Goal: Find specific fact: Find contact information

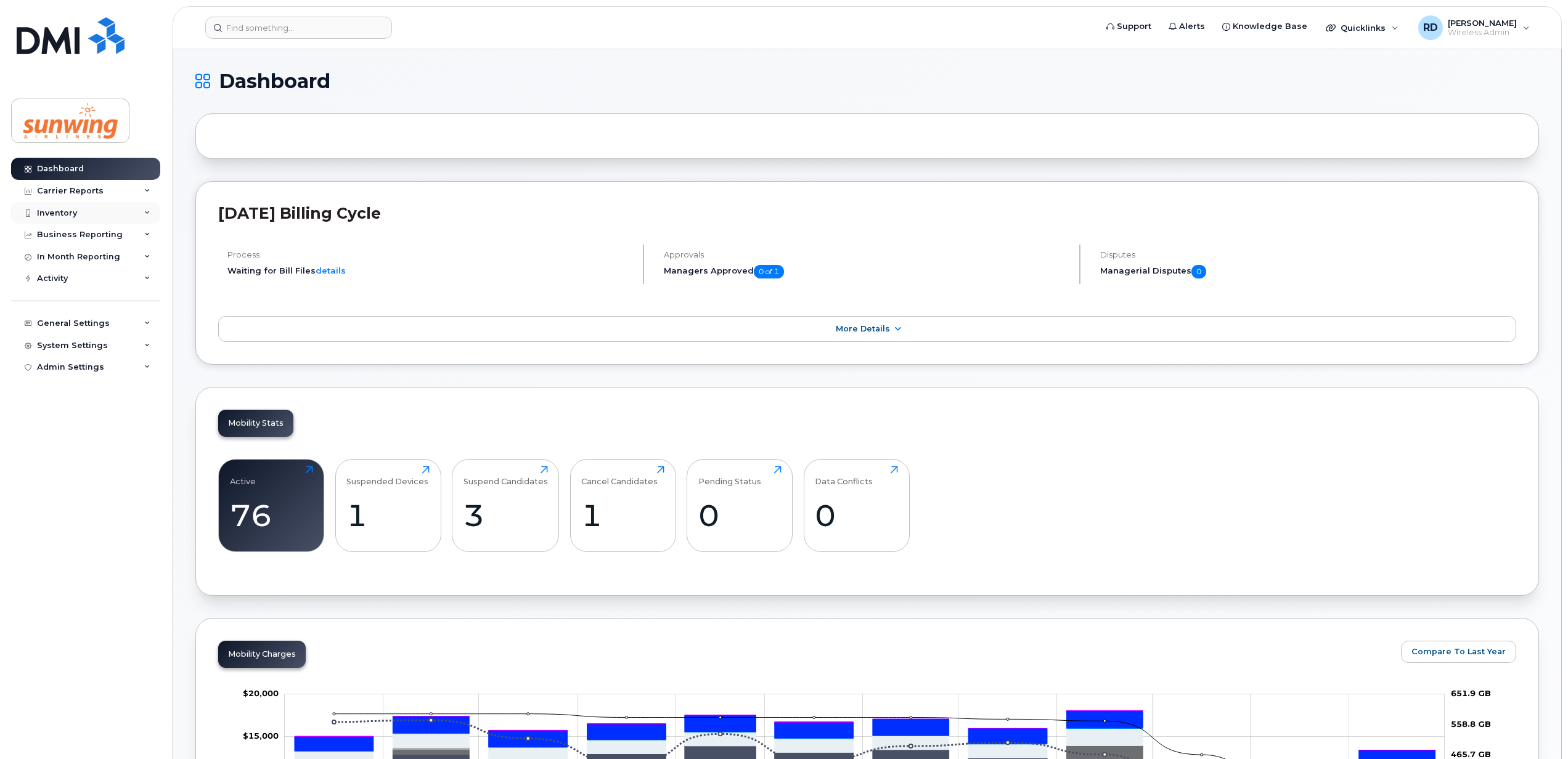
click at [82, 215] on div "Inventory" at bounding box center [86, 213] width 149 height 22
click at [70, 213] on div "Inventory" at bounding box center [57, 213] width 40 height 10
click at [87, 216] on div "Inventory" at bounding box center [86, 213] width 149 height 22
click at [84, 234] on div "Mobility Devices" at bounding box center [77, 235] width 70 height 11
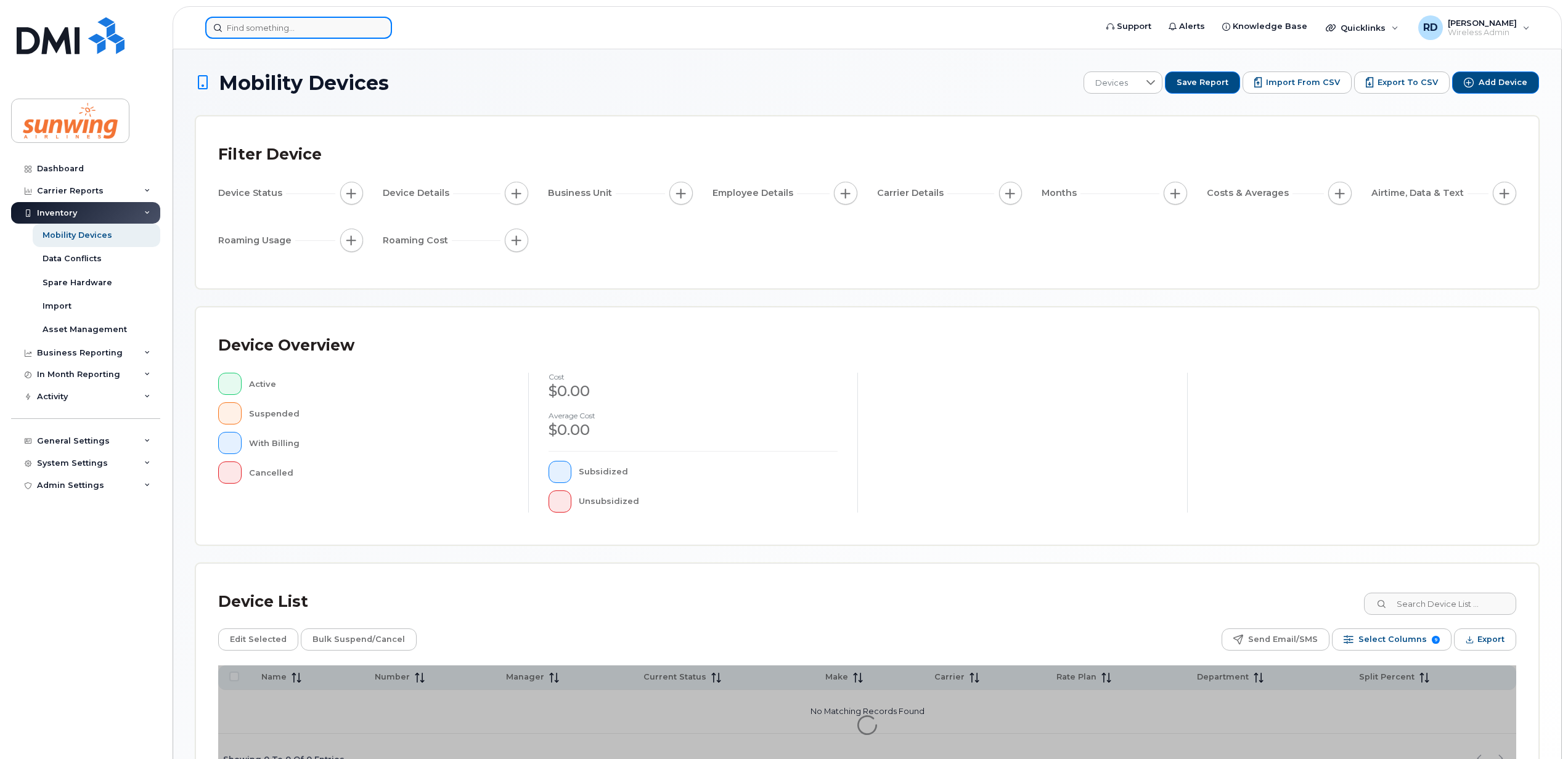
click at [272, 28] on input at bounding box center [299, 28] width 187 height 22
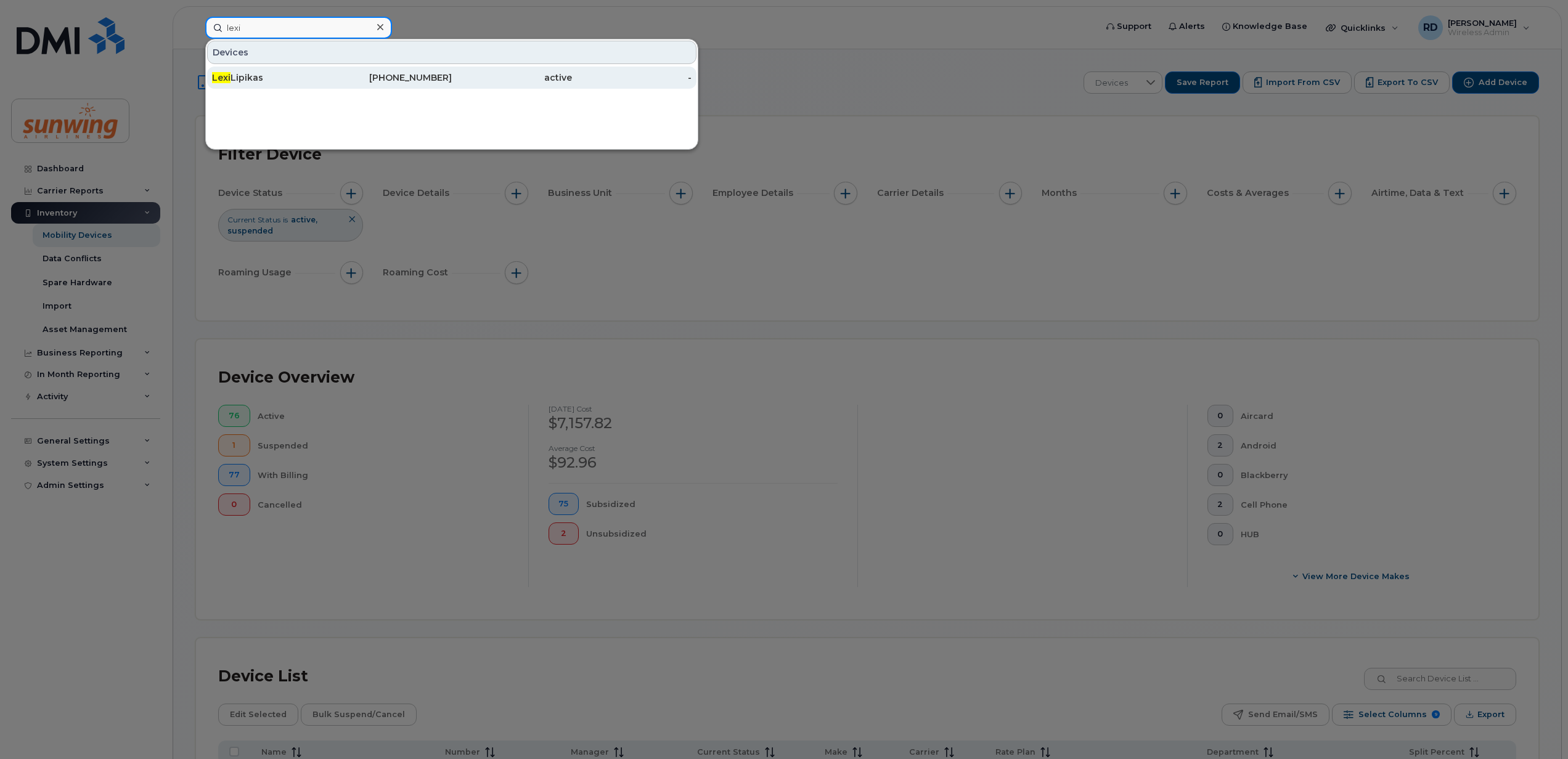
type input "lexi"
click at [264, 82] on div "Lexi Lipikas" at bounding box center [272, 77] width 120 height 13
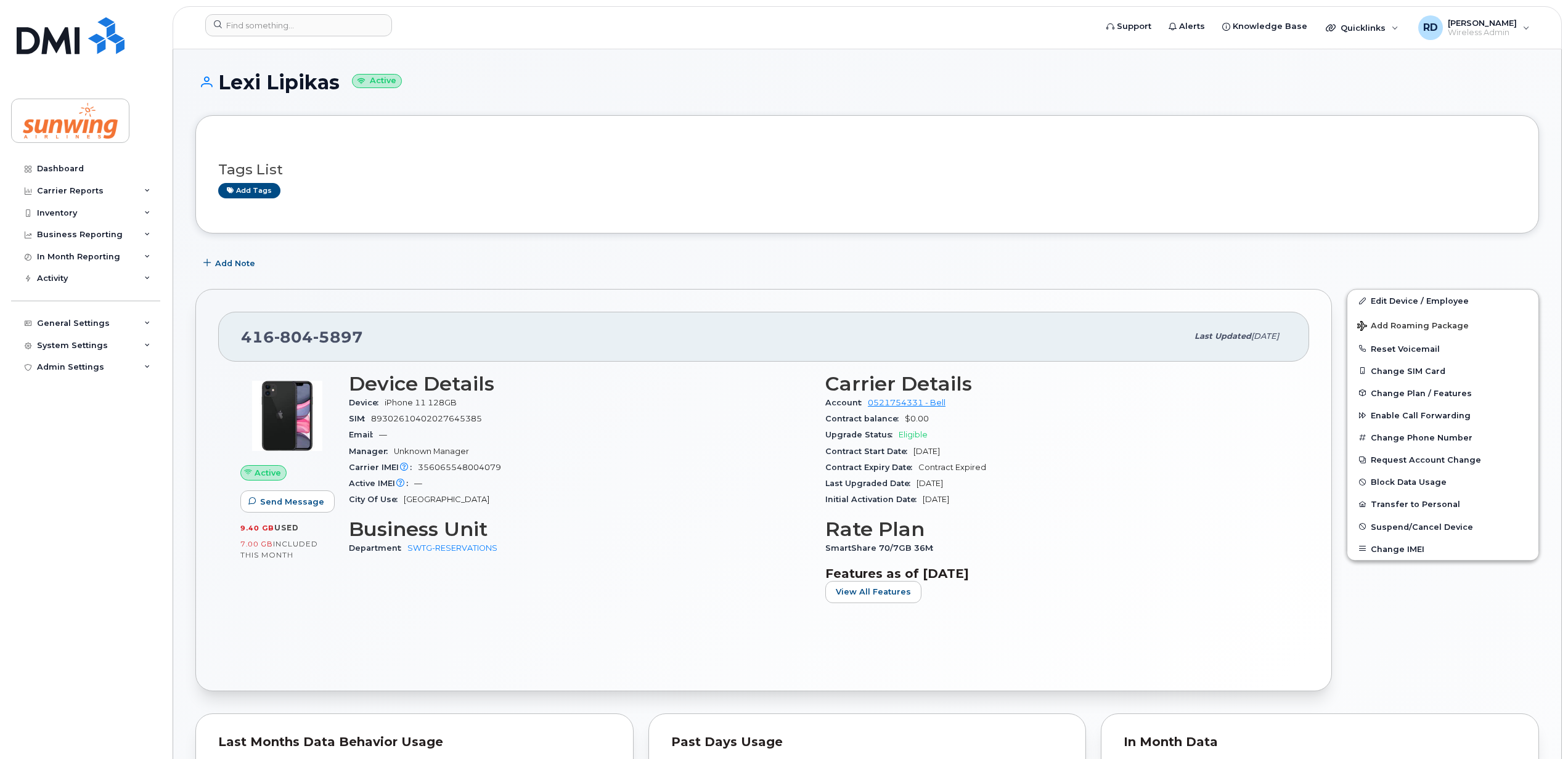
drag, startPoint x: 219, startPoint y: 79, endPoint x: 334, endPoint y: 79, distance: 115.0
click at [334, 79] on h1 "Lexi Lipikas Active" at bounding box center [867, 82] width 1344 height 22
drag, startPoint x: 334, startPoint y: 79, endPoint x: 316, endPoint y: 84, distance: 18.7
copy h1 "Lexi Lipikas"
drag, startPoint x: 378, startPoint y: 336, endPoint x: 240, endPoint y: 338, distance: 138.0
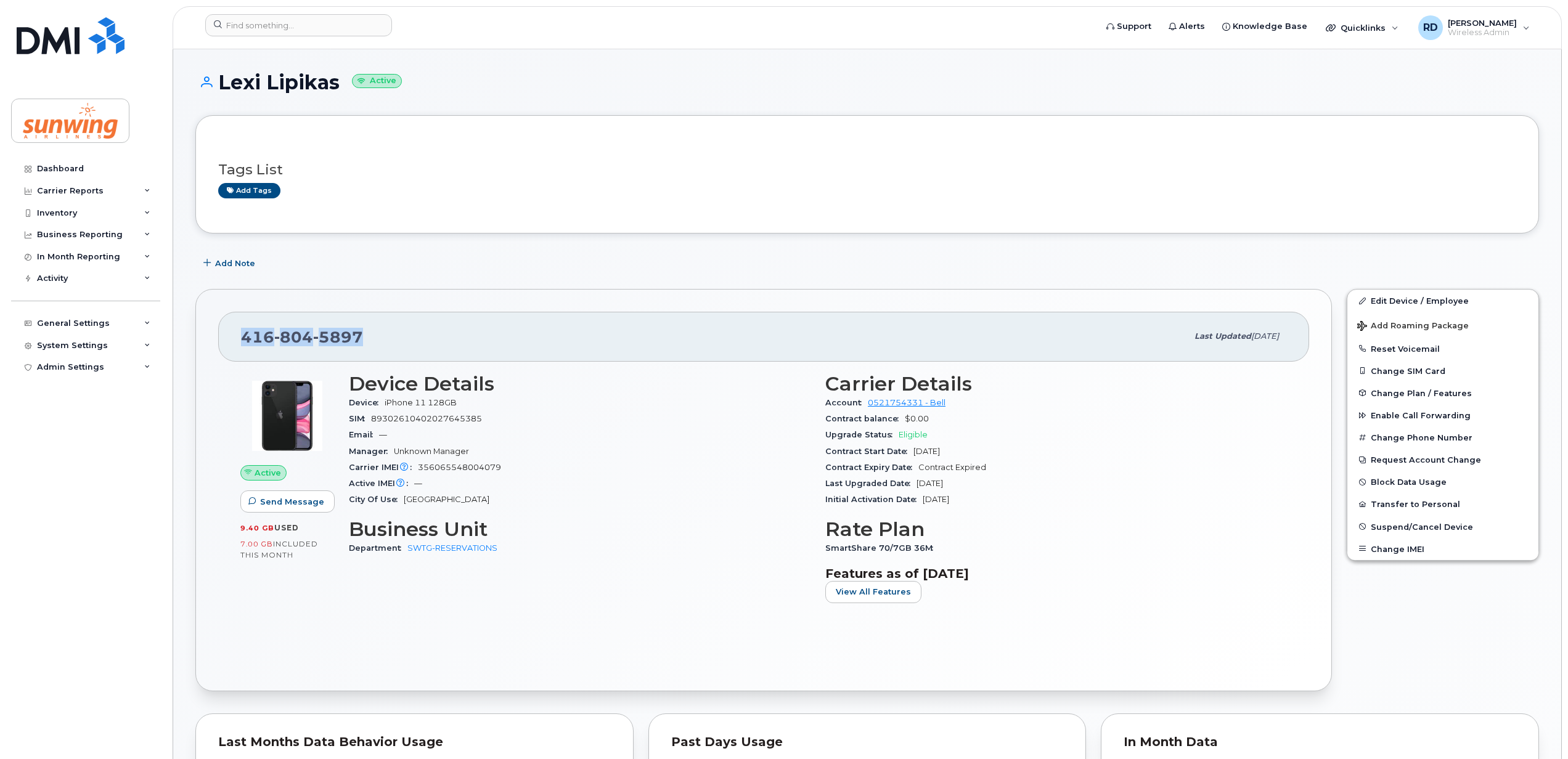
click at [240, 338] on div "416 804 5897 Last updated Jan 15, 2025" at bounding box center [763, 336] width 1091 height 50
drag, startPoint x: 240, startPoint y: 338, endPoint x: 256, endPoint y: 338, distance: 16.0
copy span "416 804 5897"
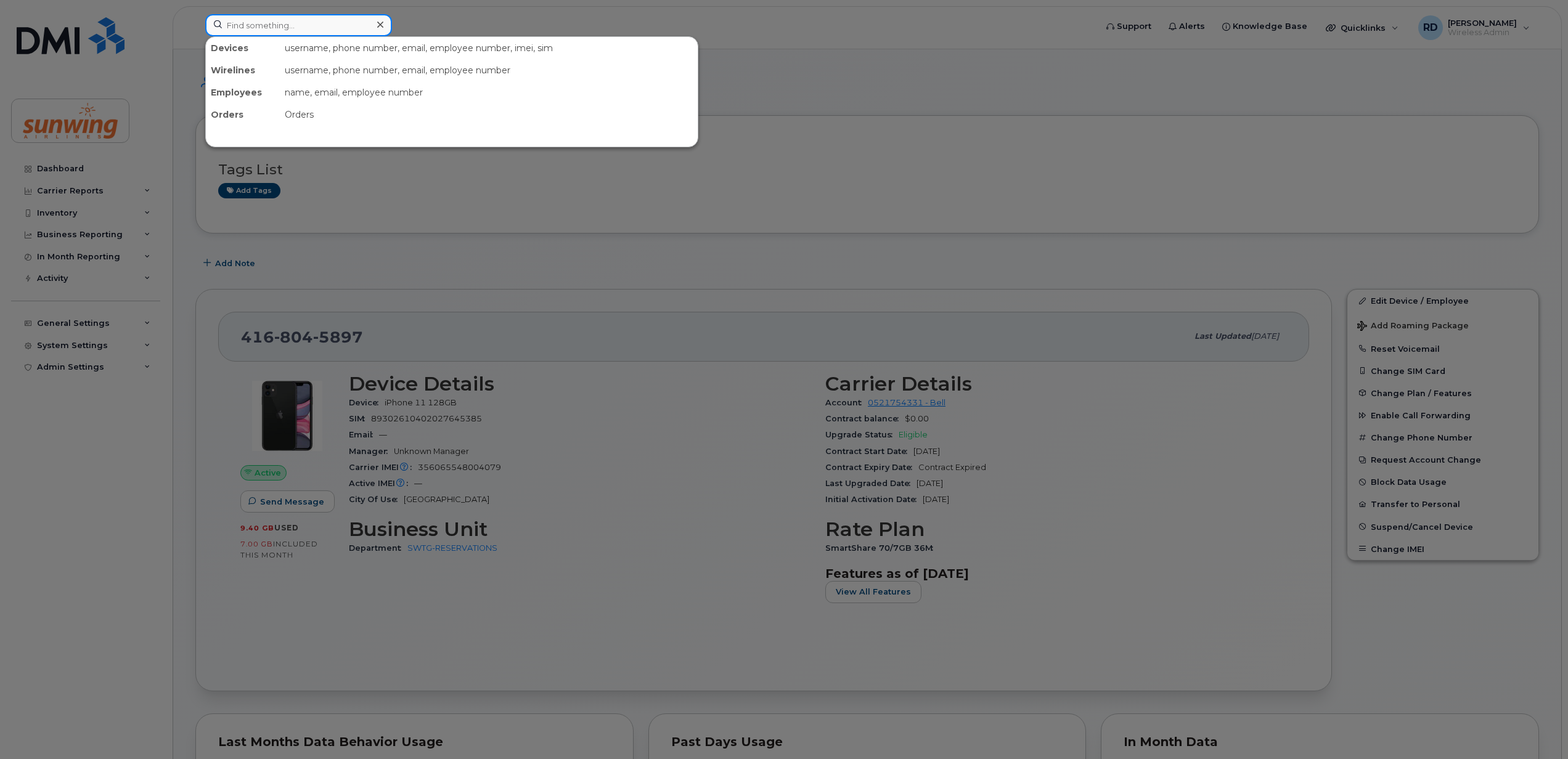
click at [262, 18] on input at bounding box center [299, 25] width 187 height 22
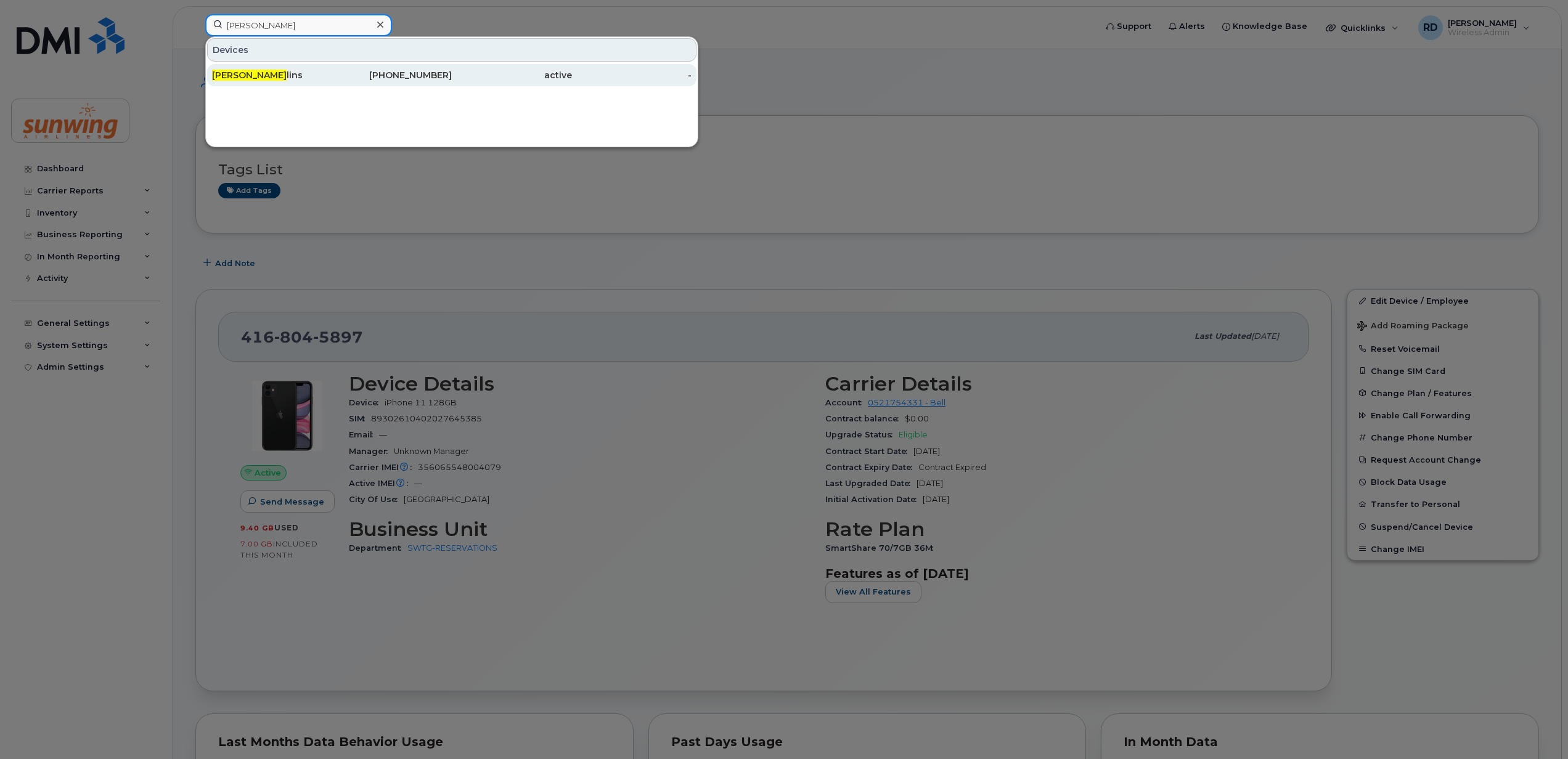
type input "anne mul"
click at [287, 73] on div "Anne Mul lins" at bounding box center [272, 75] width 120 height 13
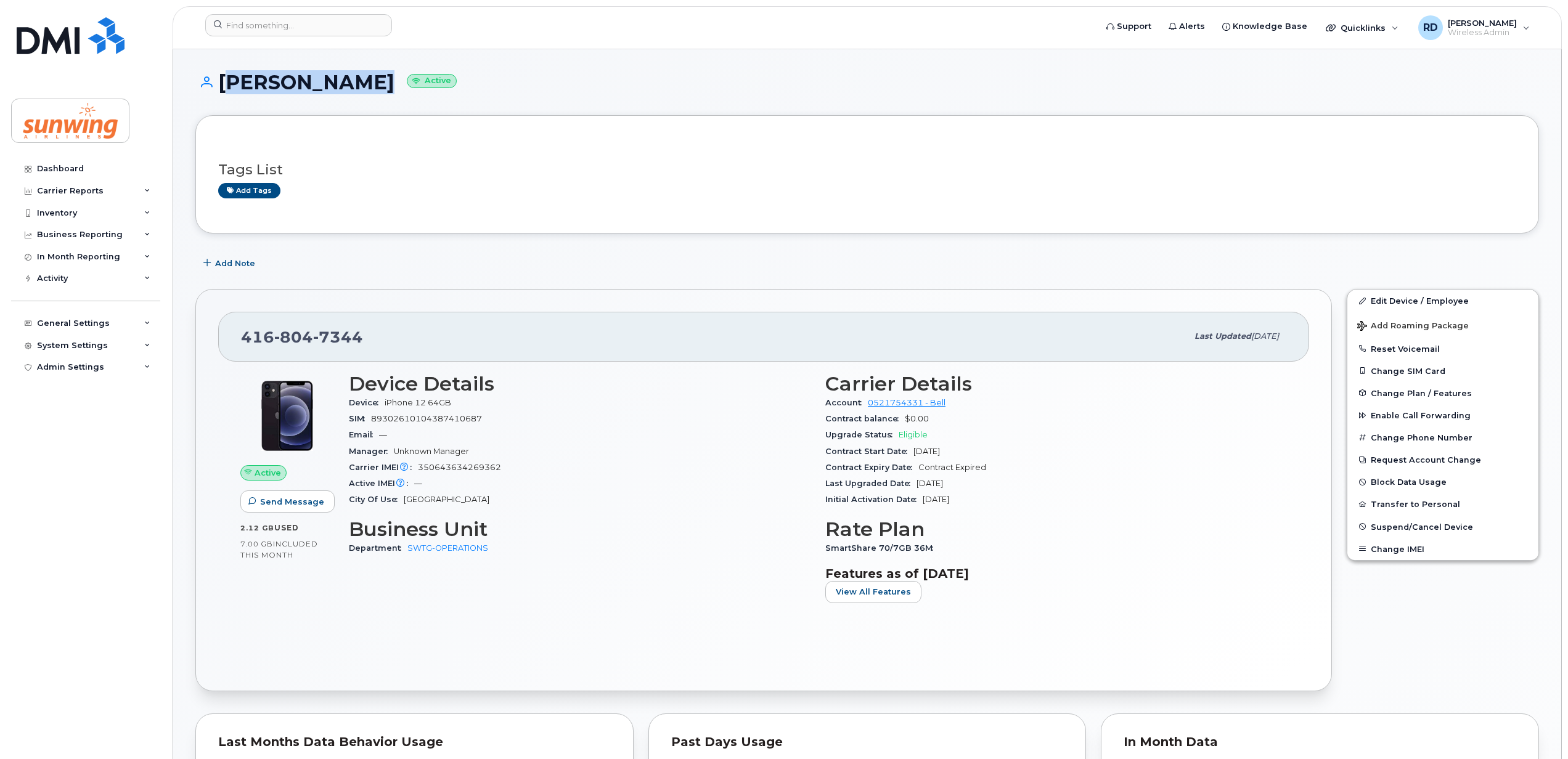
drag, startPoint x: 220, startPoint y: 74, endPoint x: 350, endPoint y: 77, distance: 130.0
click at [350, 77] on h1 "Anne Mullins Active" at bounding box center [867, 82] width 1344 height 22
drag, startPoint x: 350, startPoint y: 77, endPoint x: 338, endPoint y: 84, distance: 13.9
copy h1 "Anne Mullins"
drag, startPoint x: 370, startPoint y: 334, endPoint x: 245, endPoint y: 340, distance: 125.1
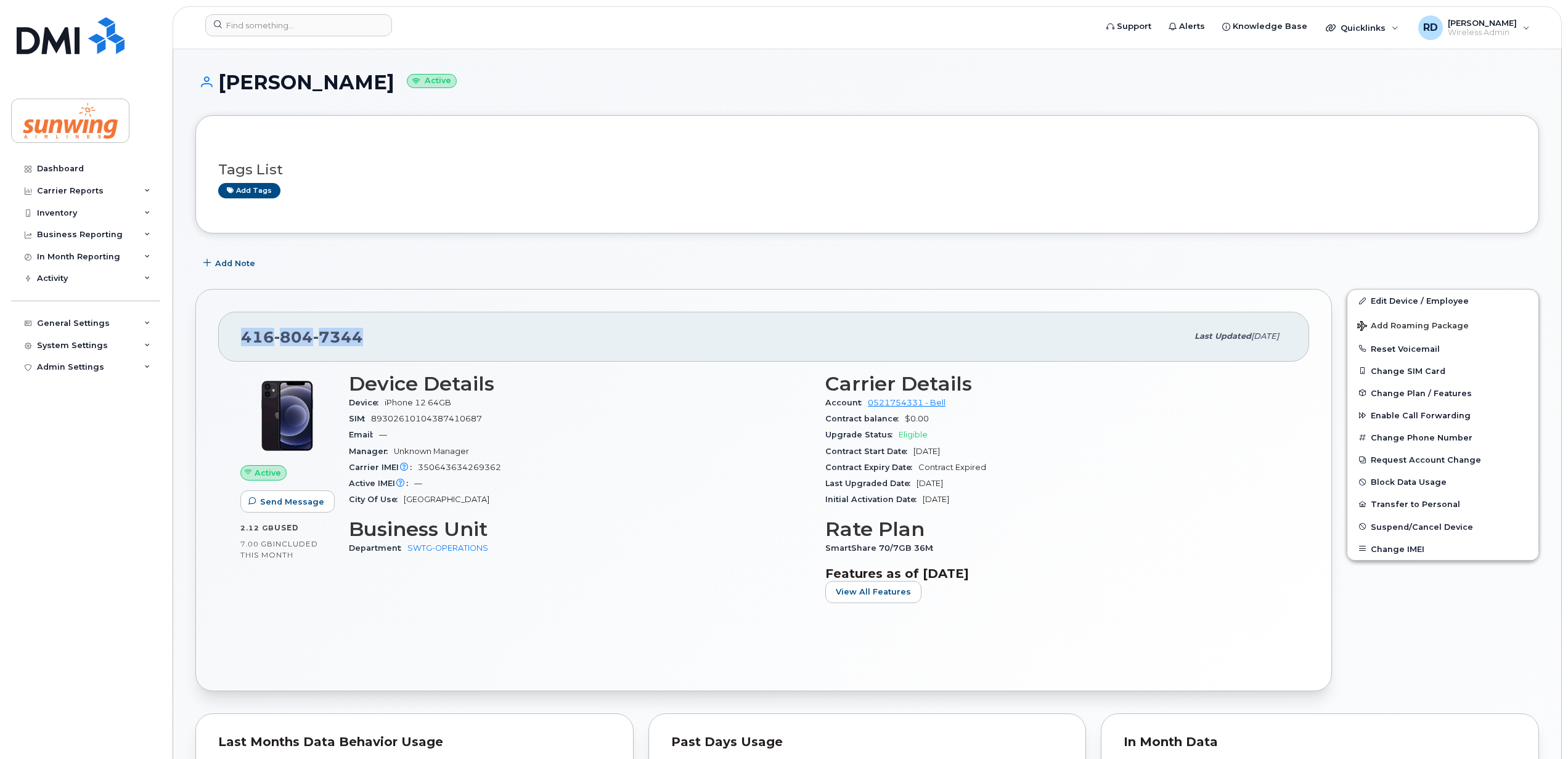
click at [245, 340] on div "416 804 7344" at bounding box center [714, 336] width 946 height 26
drag, startPoint x: 245, startPoint y: 340, endPoint x: 307, endPoint y: 340, distance: 62.0
copy span "416 804 7344"
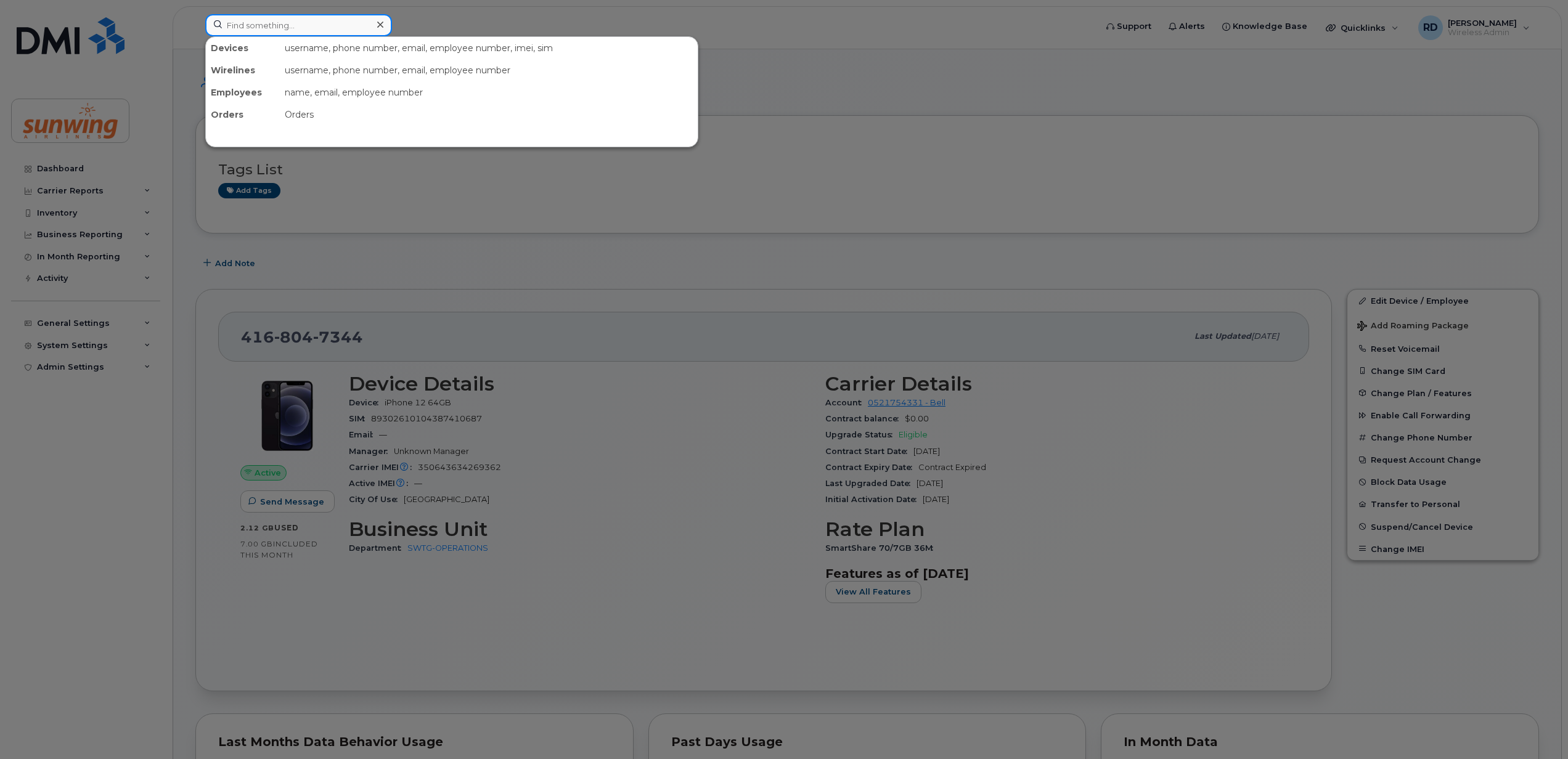
click at [269, 24] on input at bounding box center [299, 25] width 187 height 22
type input "k"
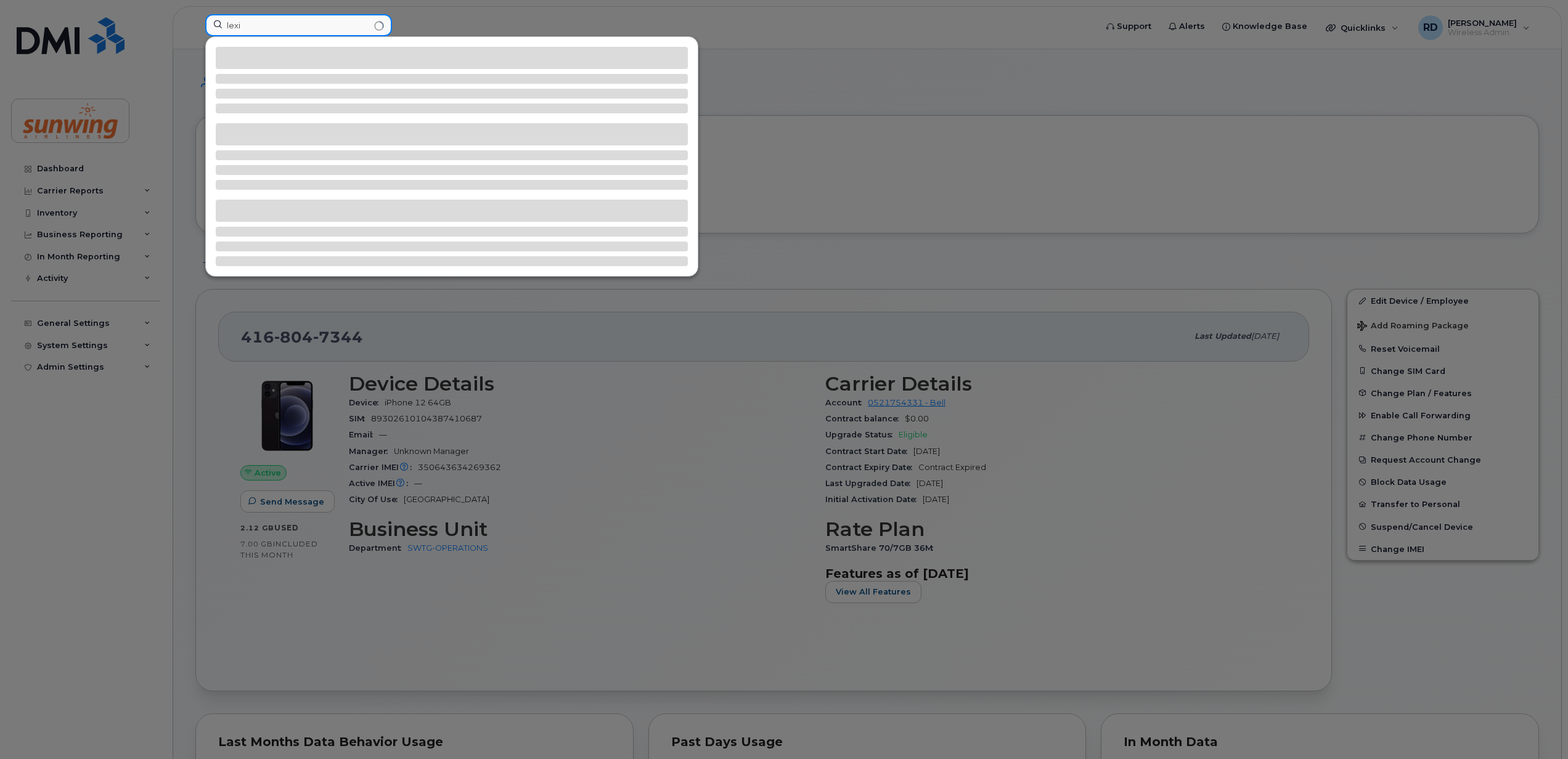
click at [262, 20] on input "lexi" at bounding box center [299, 25] width 187 height 22
type input "lexi l"
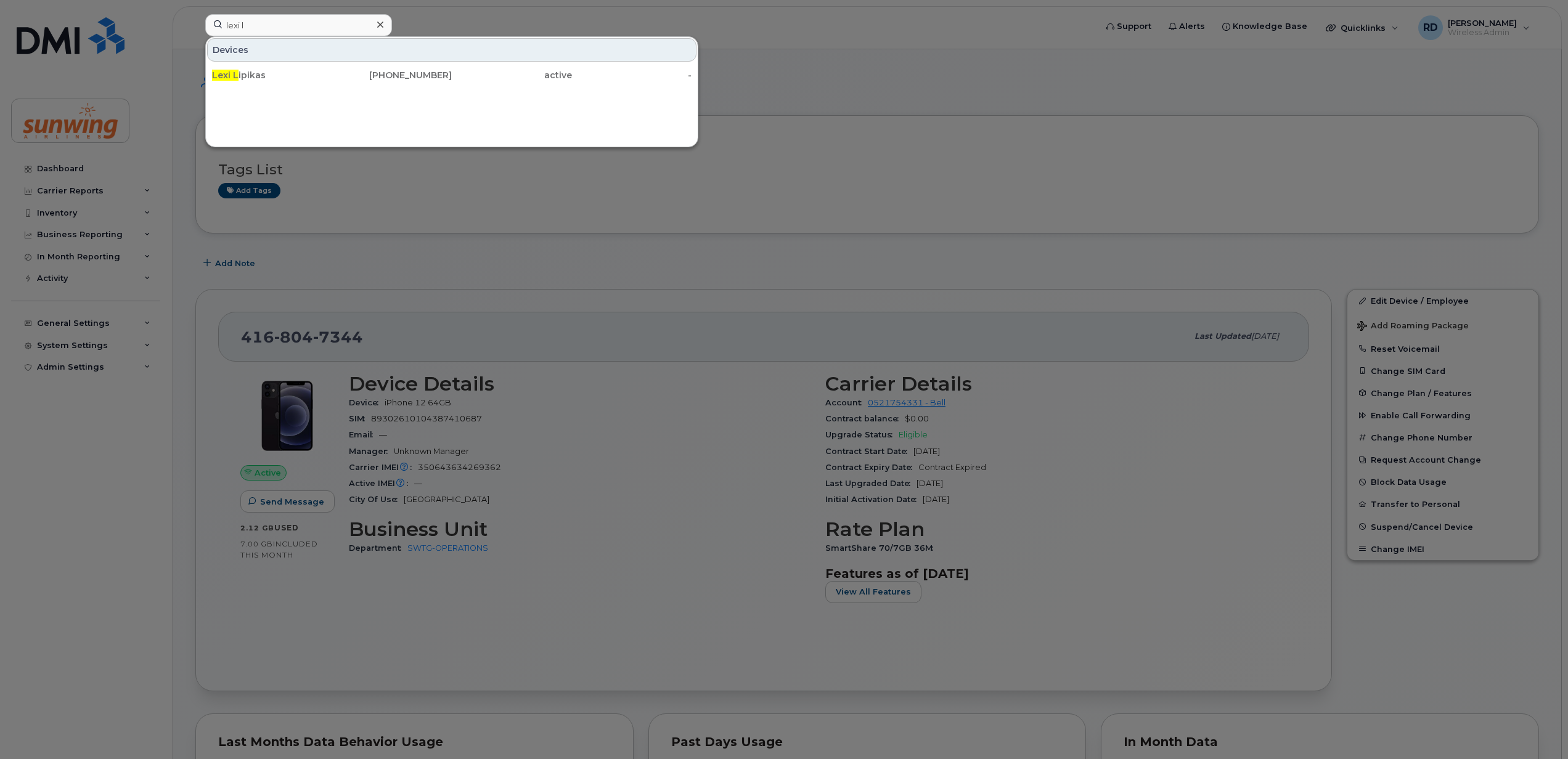
click at [235, 63] on div "Devices Lexi L ipikas 416-804-5897 active -" at bounding box center [451, 62] width 492 height 50
drag, startPoint x: 235, startPoint y: 63, endPoint x: 240, endPoint y: 74, distance: 12.1
click at [240, 74] on div "Lexi L ipikas" at bounding box center [272, 75] width 120 height 13
click at [259, 72] on div "Lexi L ipikas" at bounding box center [272, 75] width 120 height 13
click at [408, 77] on div "416-804-5897" at bounding box center [392, 75] width 120 height 13
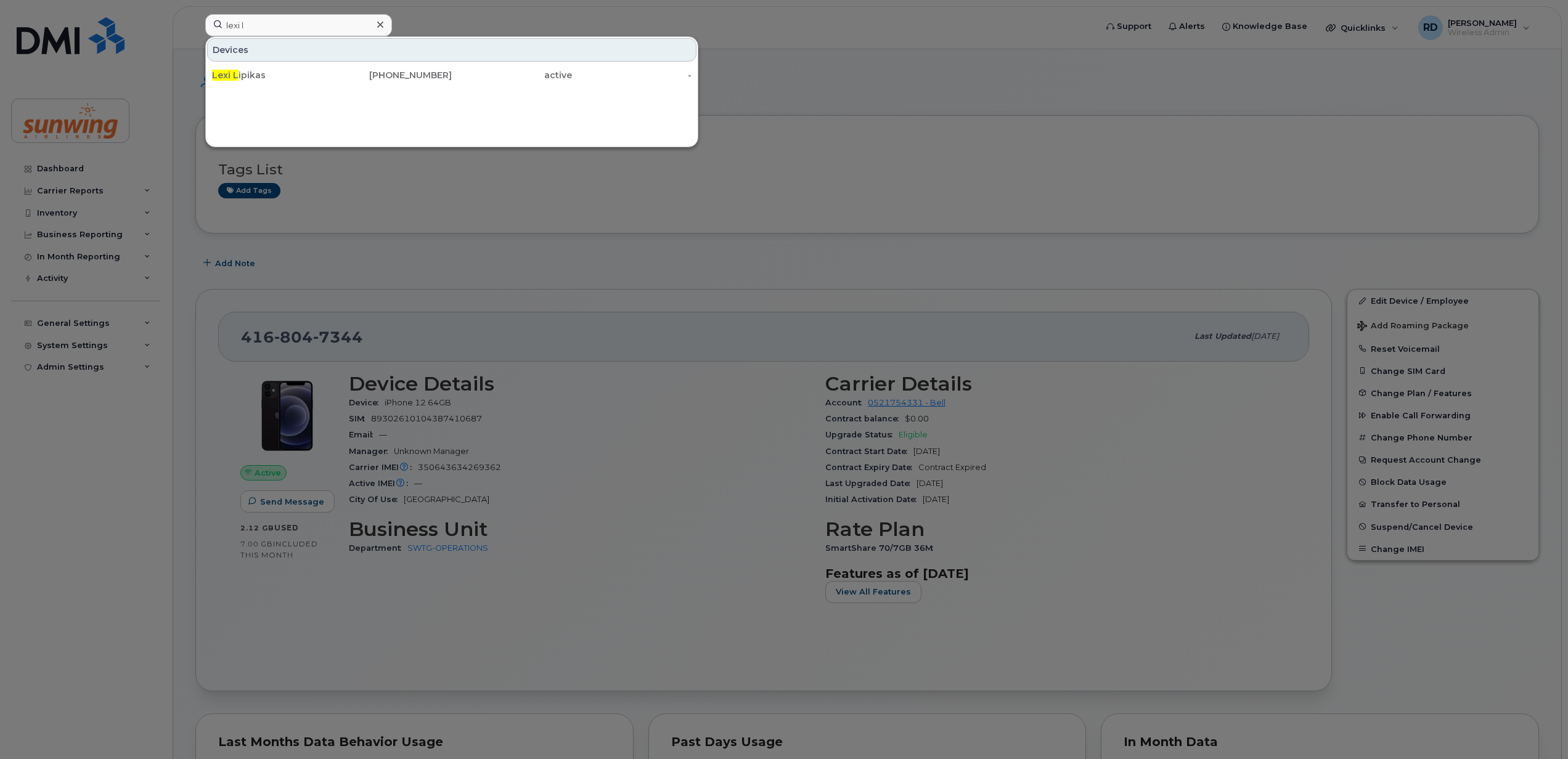
click at [592, 356] on div at bounding box center [784, 380] width 1568 height 759
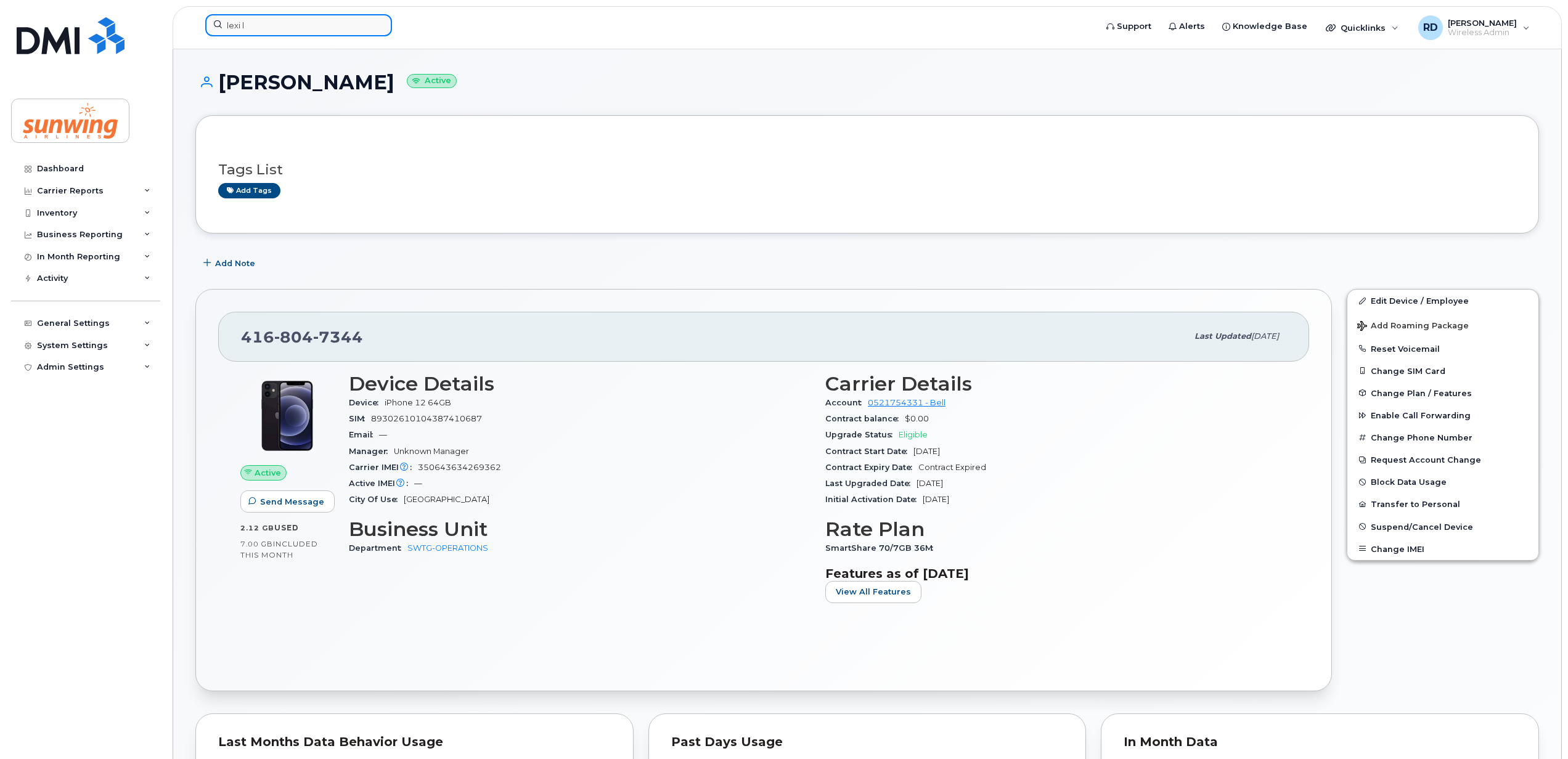
click at [257, 22] on input "lexi l" at bounding box center [299, 25] width 187 height 22
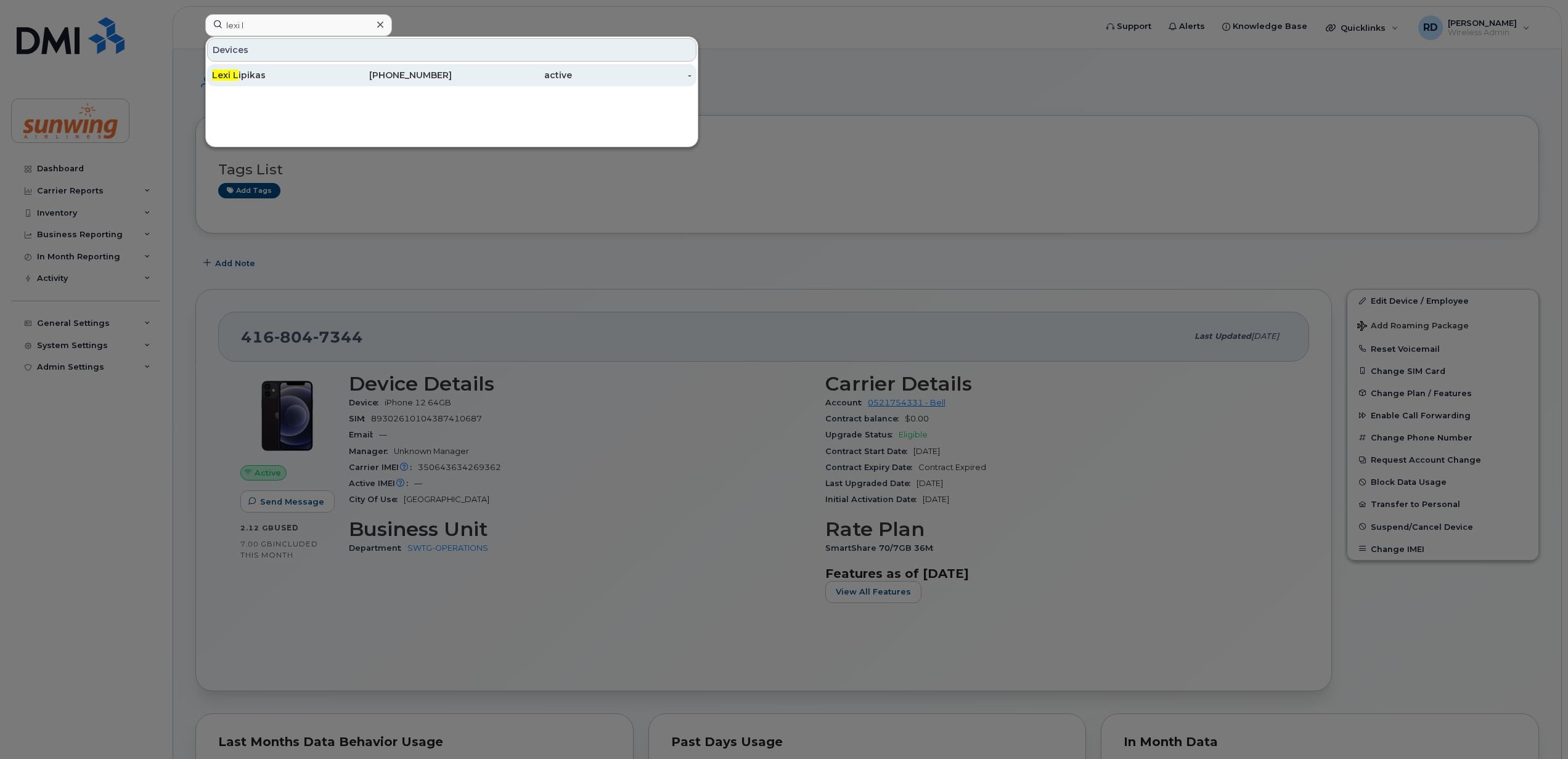
click at [255, 80] on div "Lexi L ipikas" at bounding box center [272, 75] width 120 height 13
click at [235, 77] on span "Lexi L" at bounding box center [225, 75] width 27 height 11
click at [426, 79] on div "416-804-5897" at bounding box center [392, 75] width 120 height 13
click at [714, 346] on div at bounding box center [784, 380] width 1568 height 759
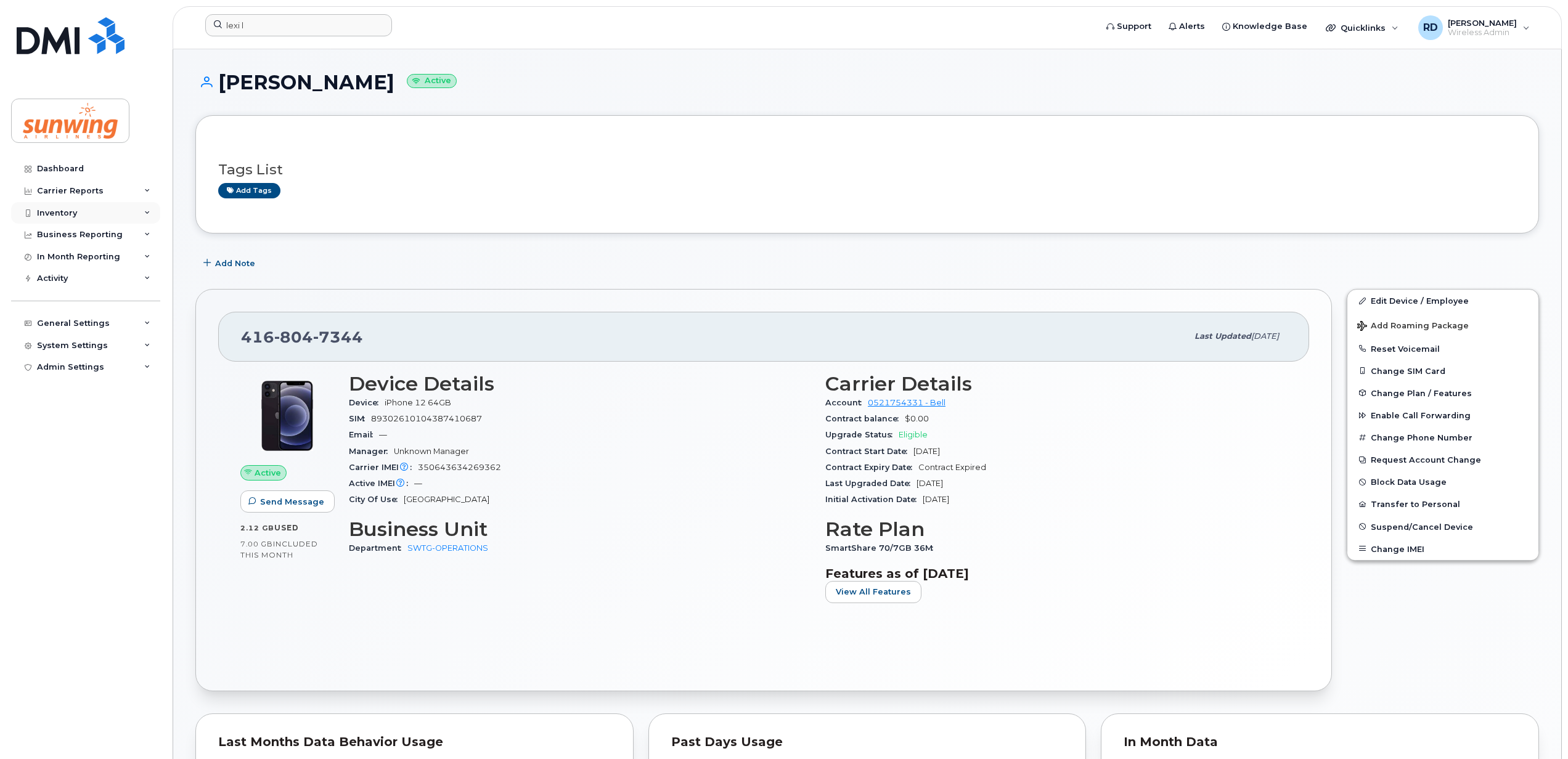
click at [73, 211] on div "Inventory" at bounding box center [57, 213] width 40 height 10
click at [77, 237] on div "Mobility Devices" at bounding box center [77, 235] width 70 height 11
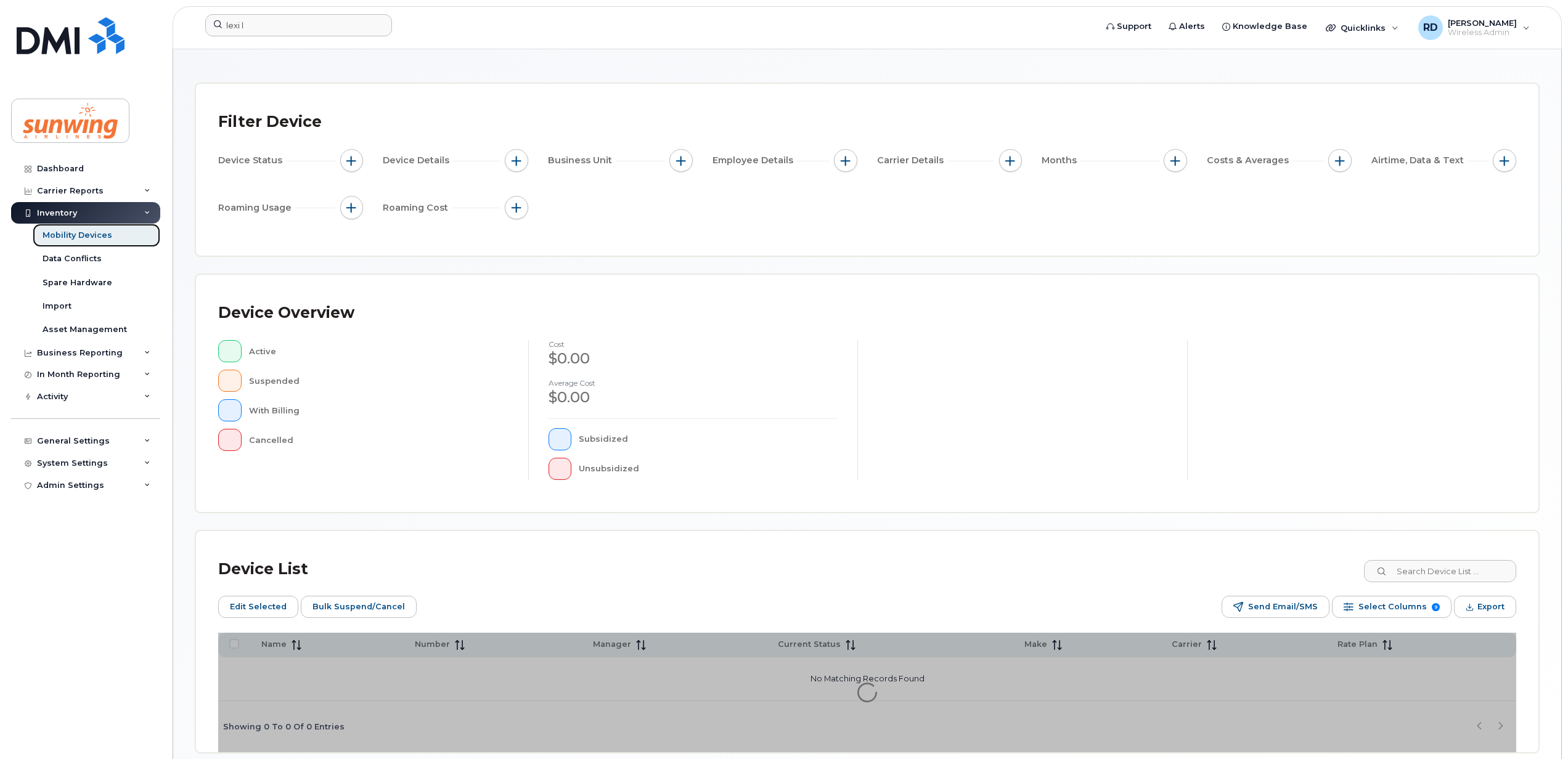
scroll to position [112, 0]
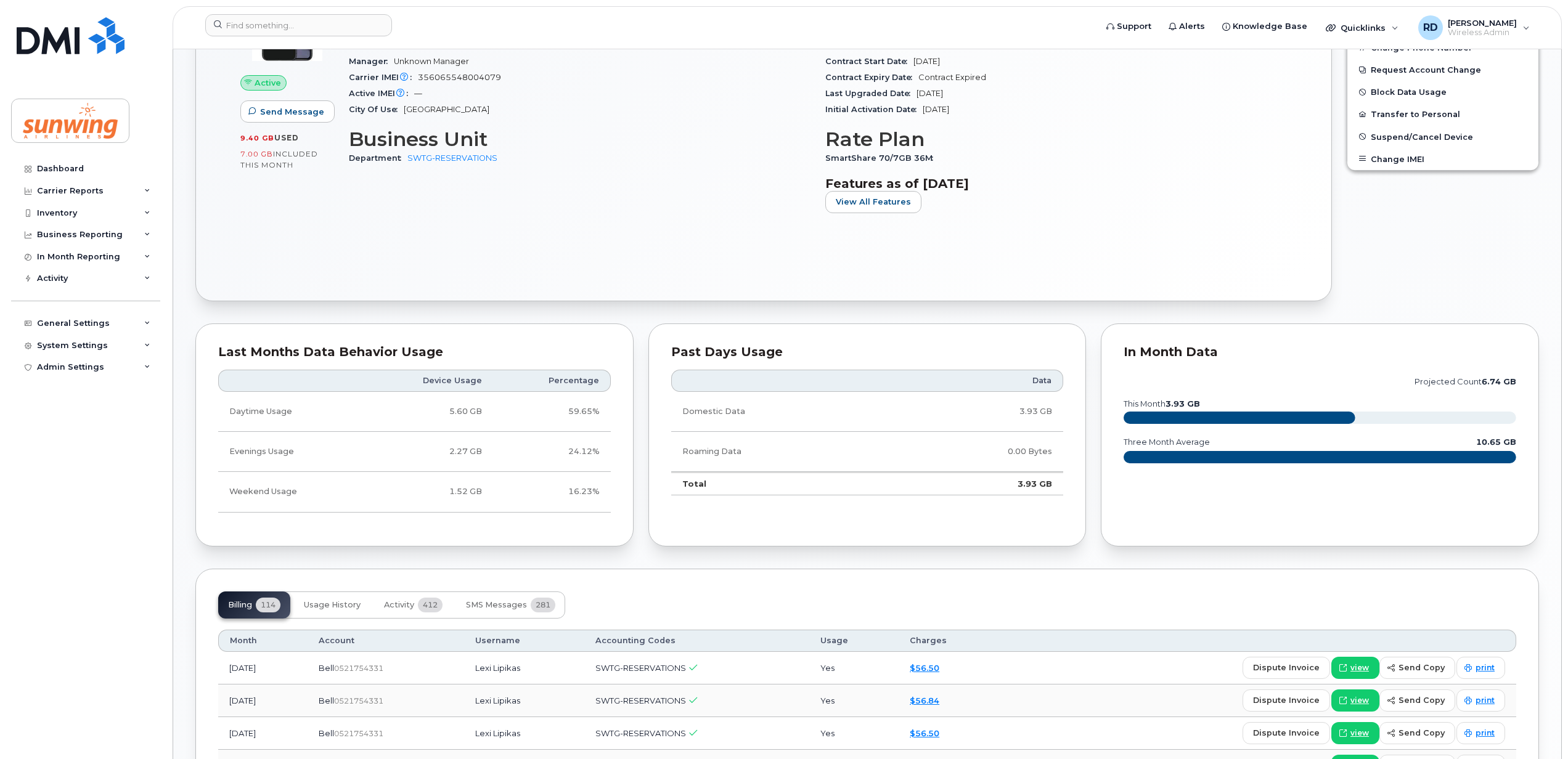
scroll to position [575, 0]
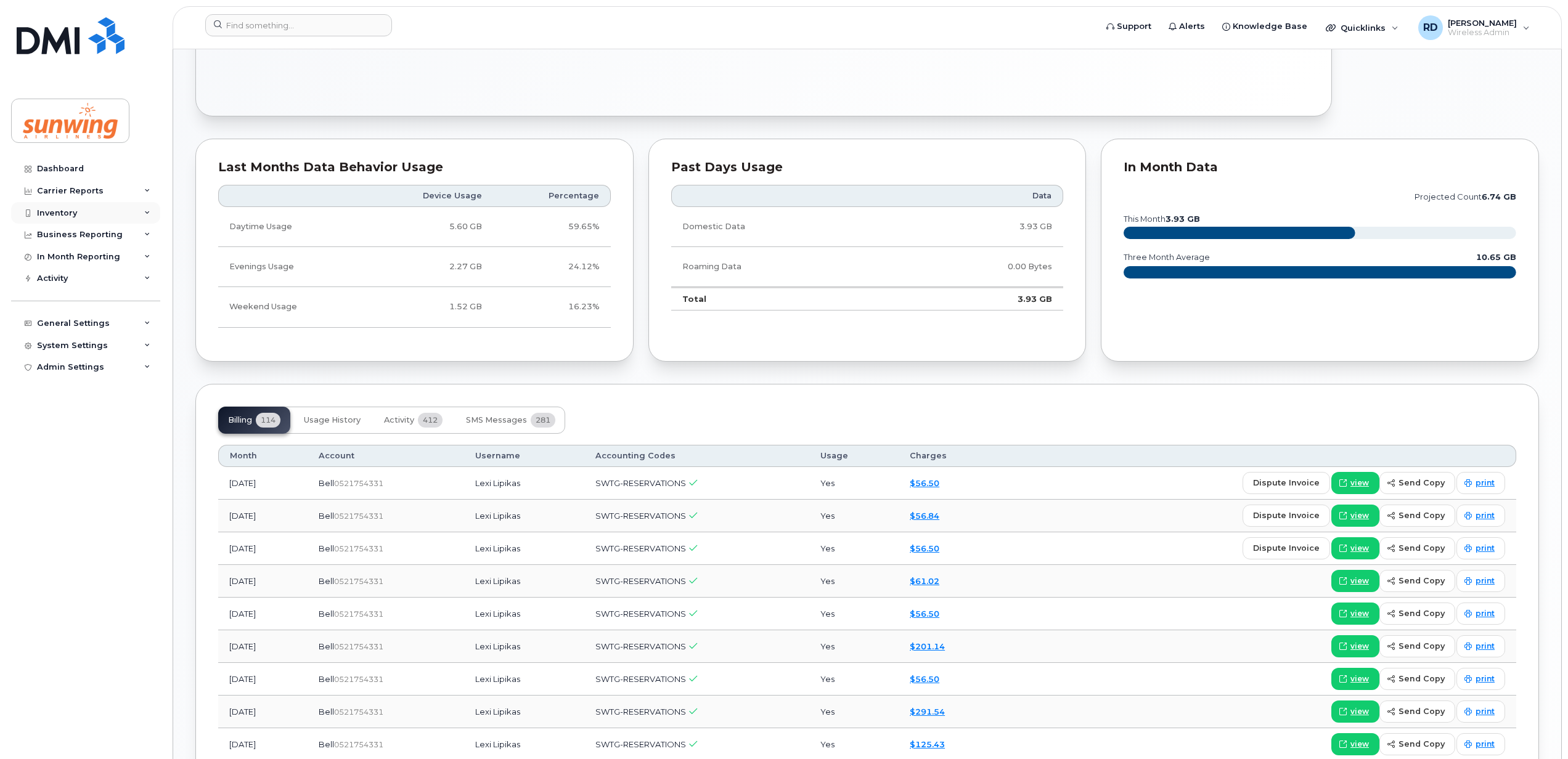
click at [47, 209] on div "Inventory" at bounding box center [57, 213] width 40 height 10
drag, startPoint x: 82, startPoint y: 232, endPoint x: 103, endPoint y: 239, distance: 22.1
click at [82, 232] on div "Mobility Devices" at bounding box center [77, 235] width 70 height 11
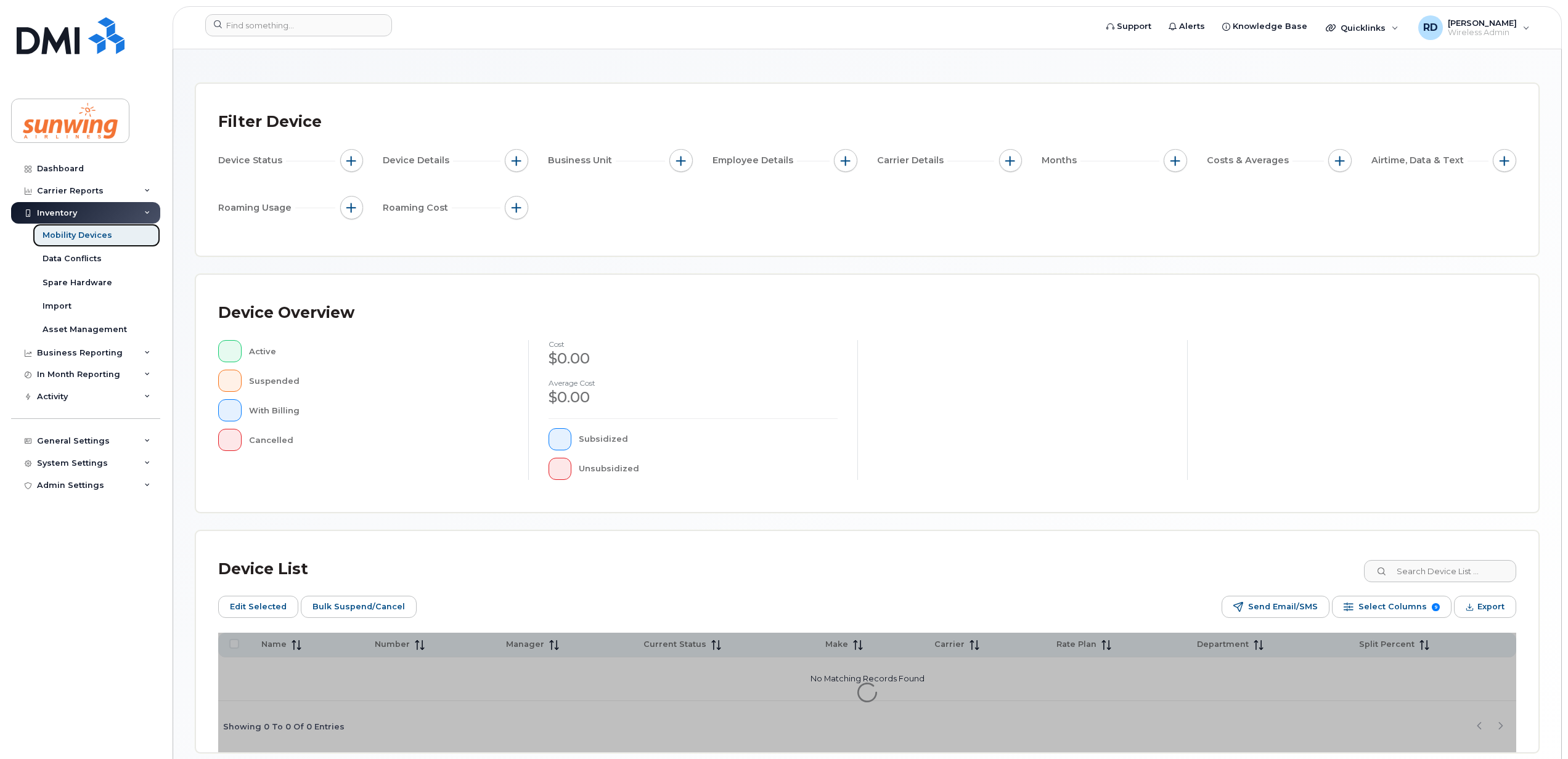
scroll to position [112, 0]
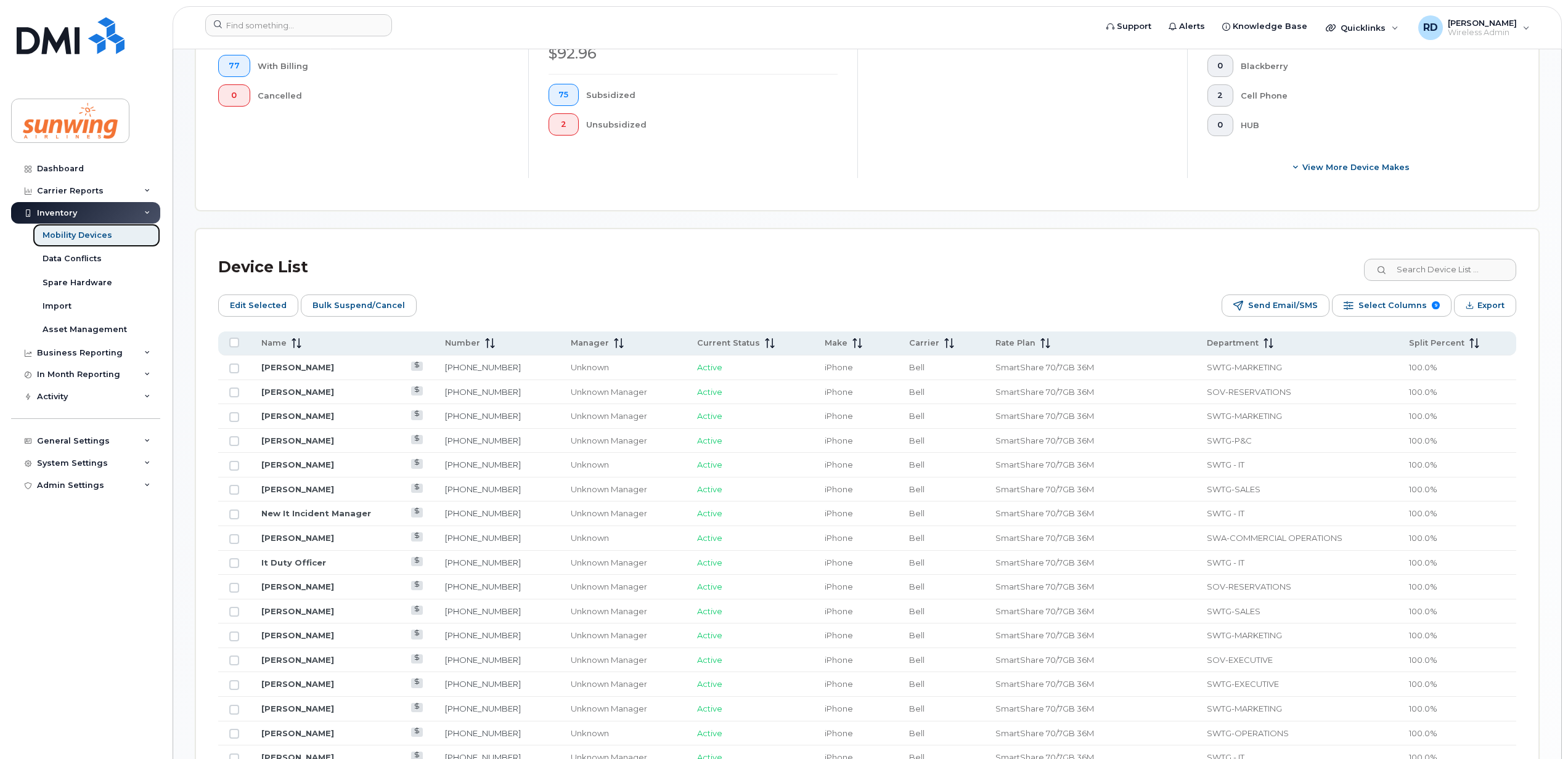
scroll to position [440, 0]
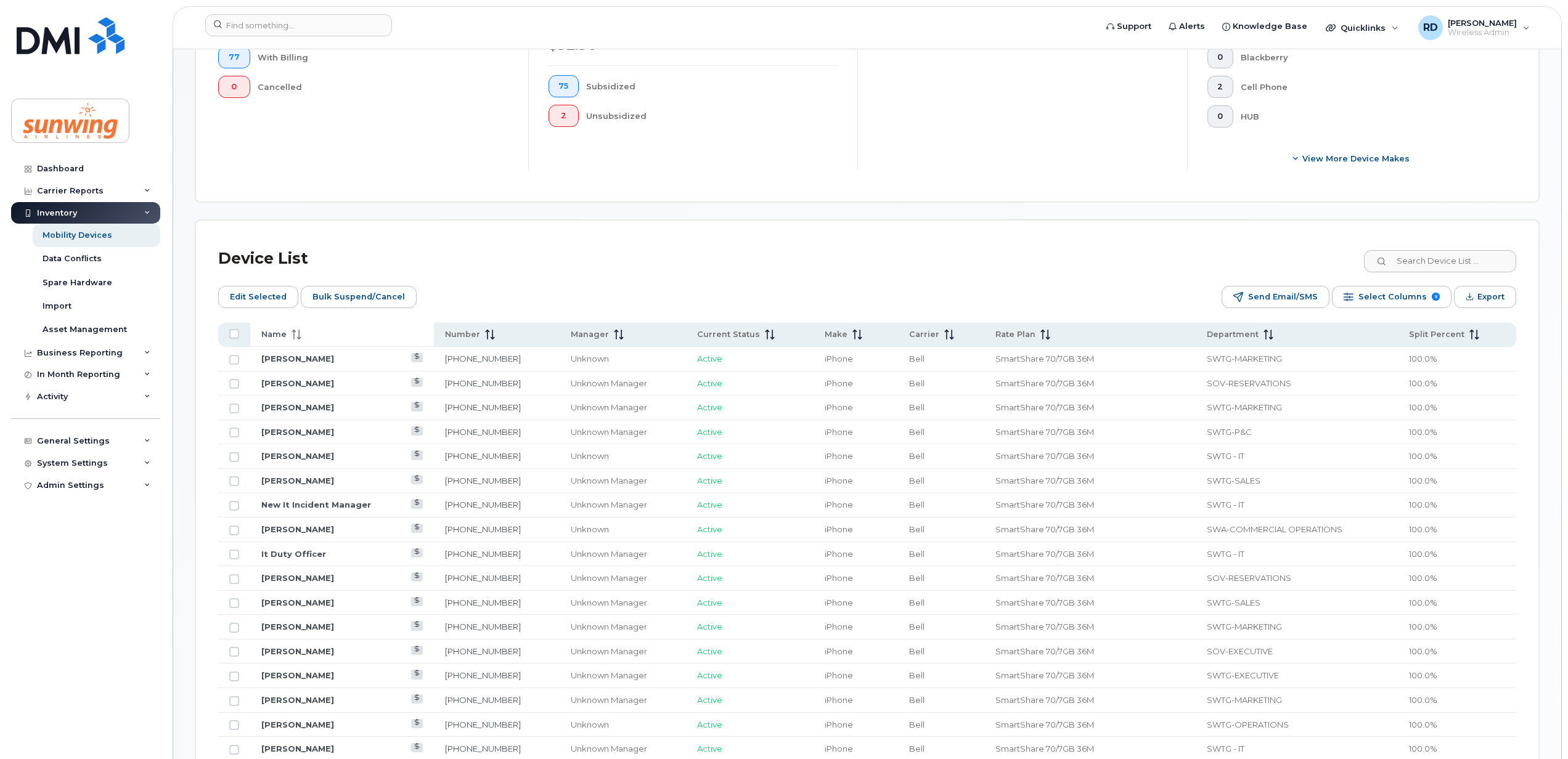
click at [299, 338] on icon at bounding box center [297, 335] width 10 height 10
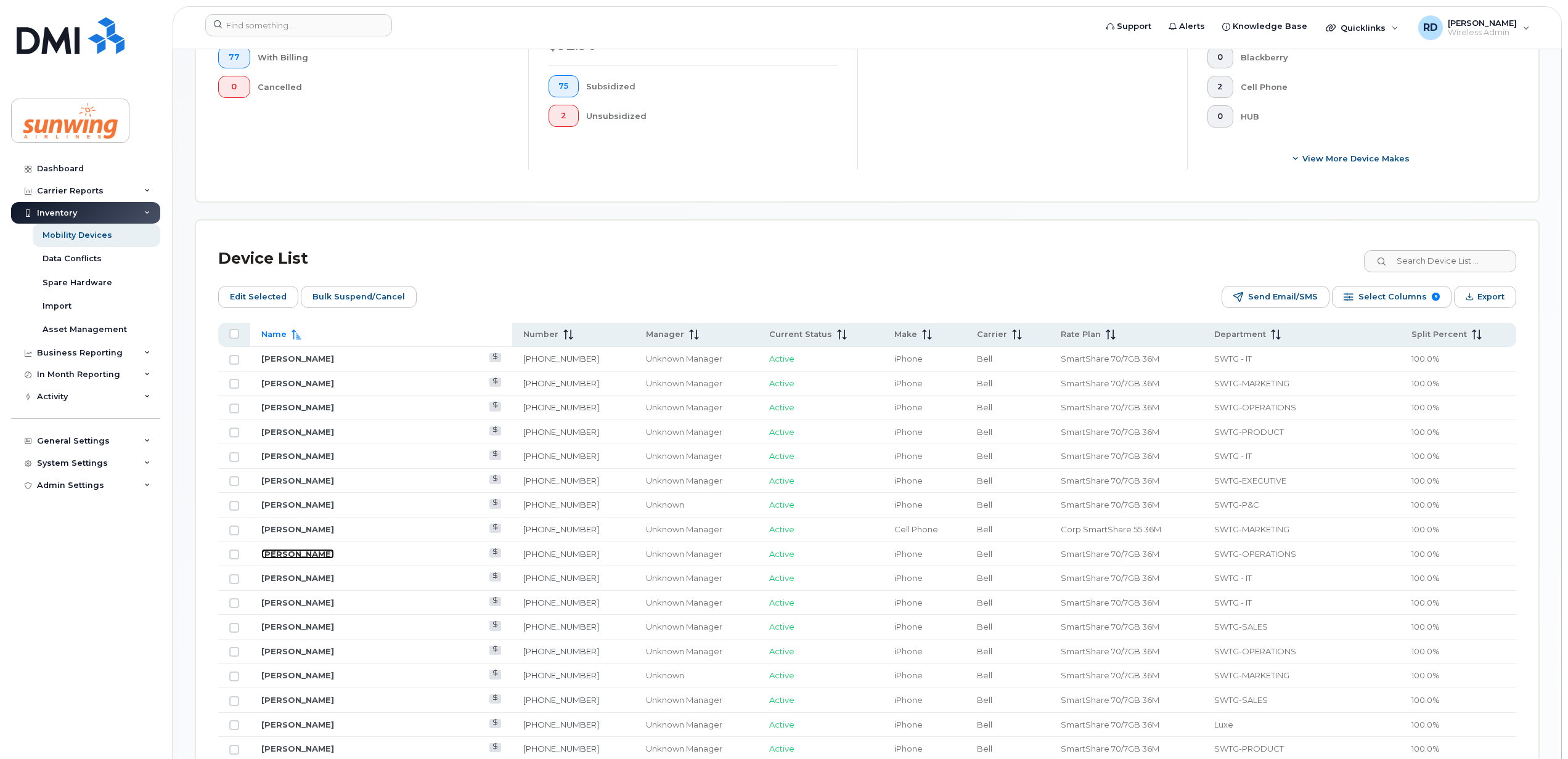
click at [299, 557] on link "[PERSON_NAME]" at bounding box center [298, 554] width 73 height 10
